Goal: Find specific page/section: Find specific page/section

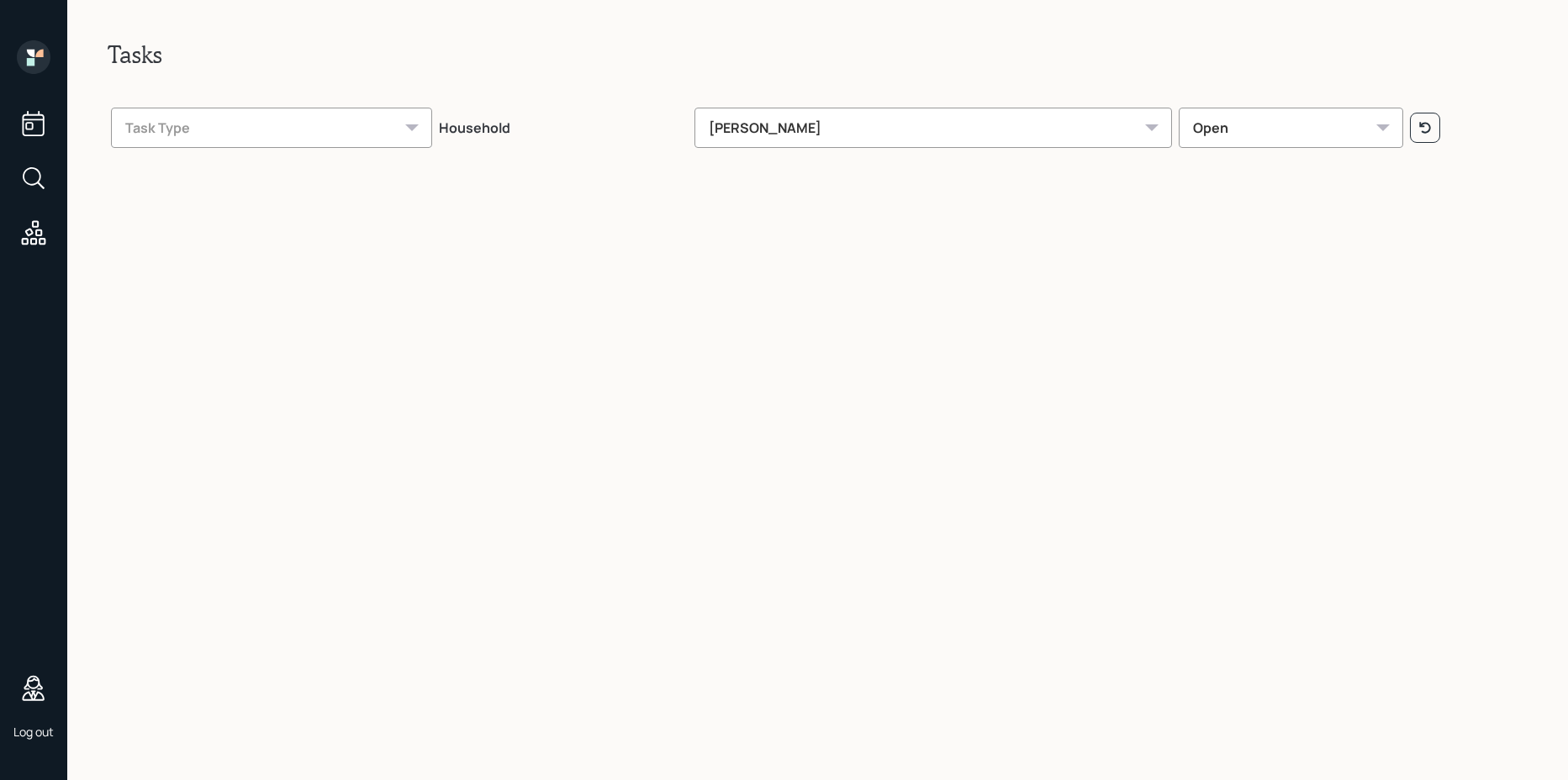
click at [55, 173] on div "Log out" at bounding box center [34, 390] width 67 height 780
click at [40, 175] on icon at bounding box center [32, 177] width 19 height 19
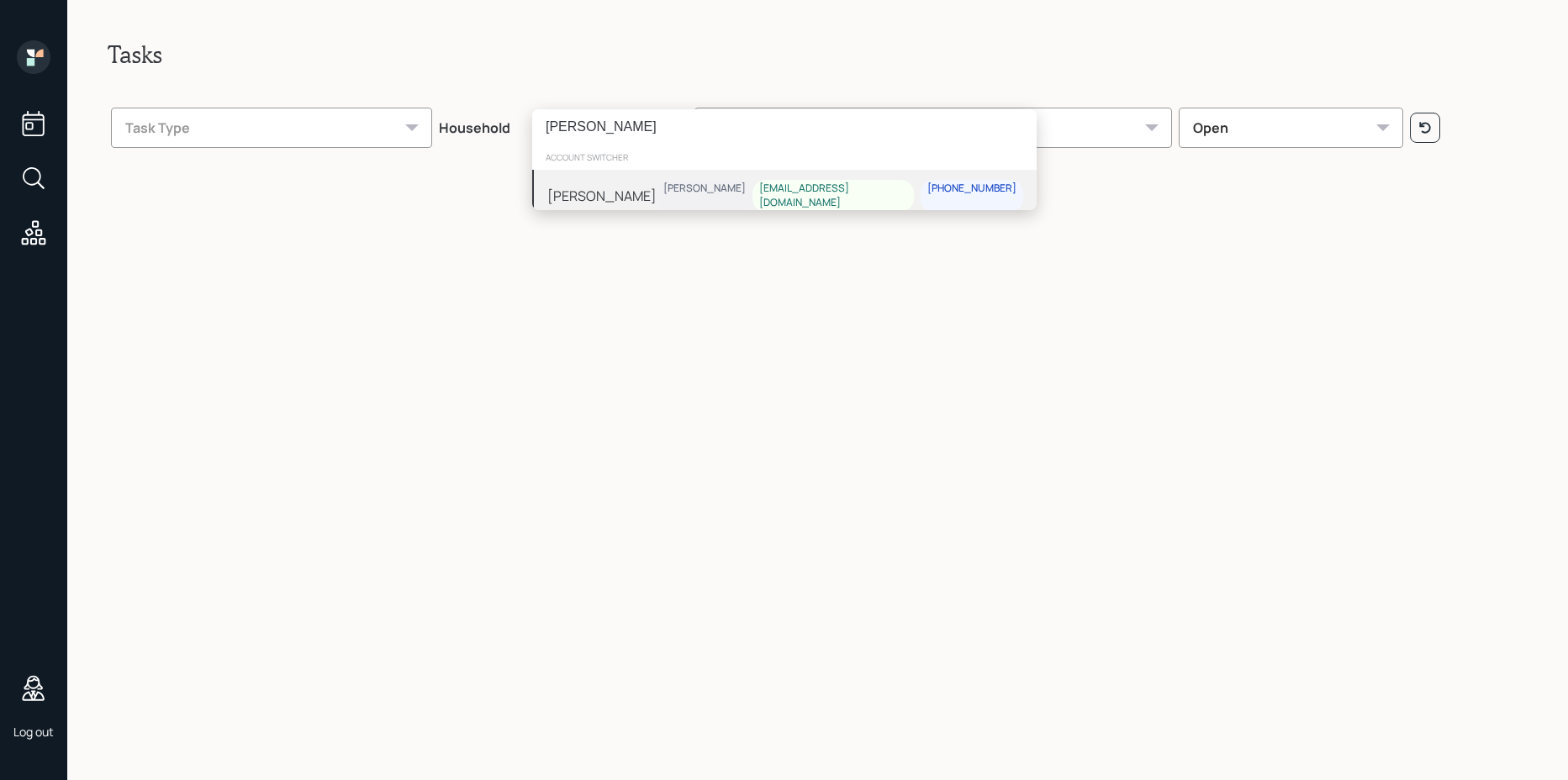
type input "karen benjamin"
click at [654, 209] on div "Karen Benjamin Sami Boghos hg4795pot@gmail.com 609-276-8383" at bounding box center [784, 196] width 504 height 52
